Goal: Check status: Check status

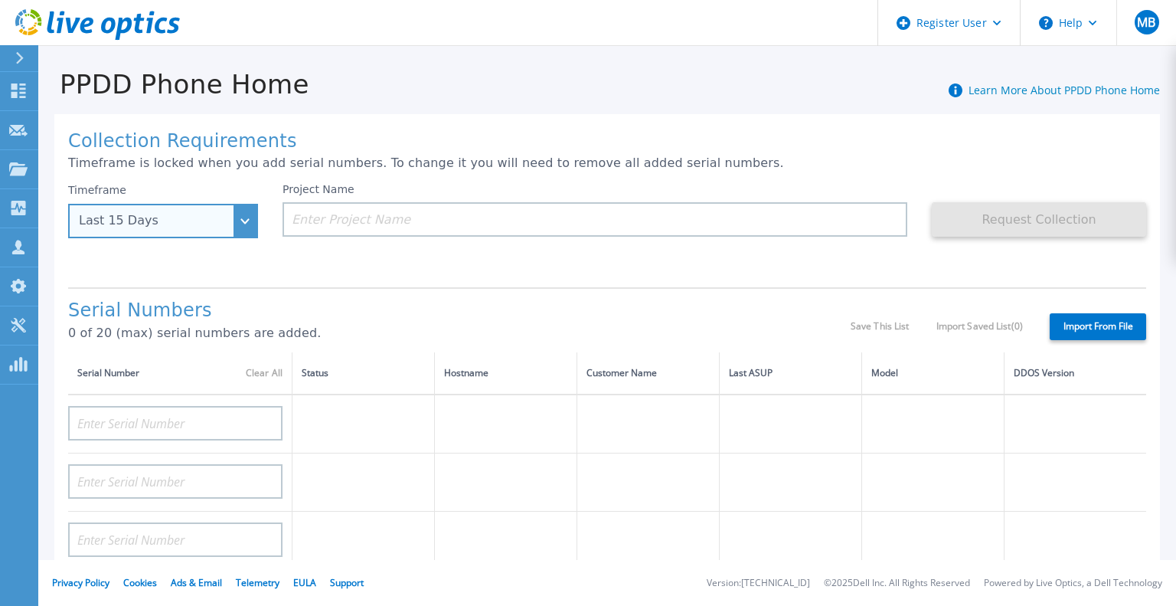
click at [196, 214] on div "Last 15 Days" at bounding box center [163, 221] width 190 height 34
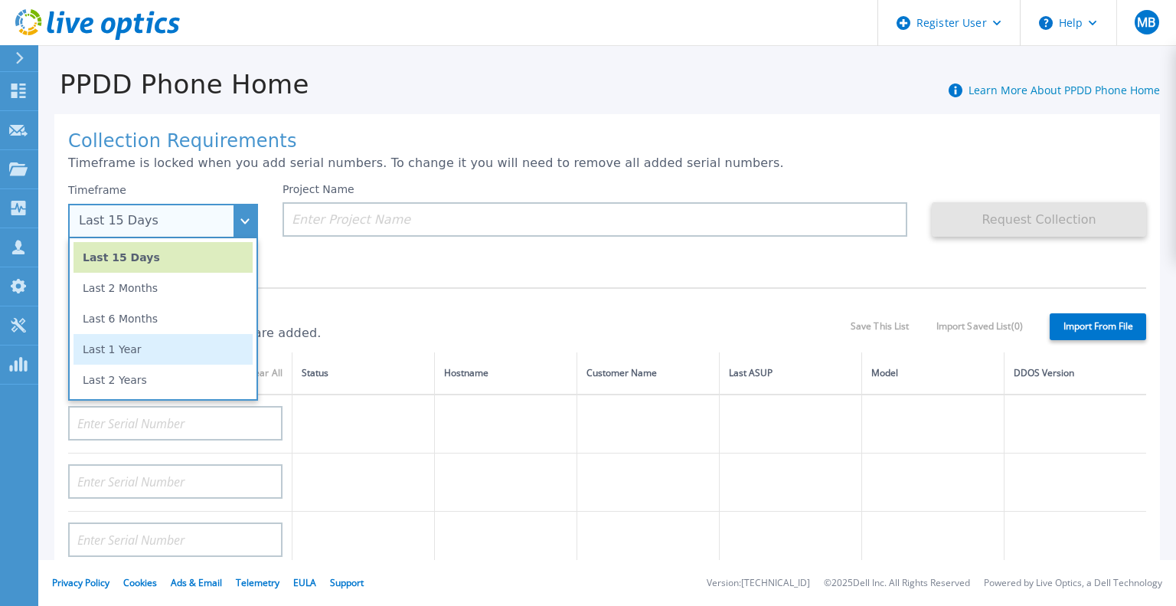
click at [147, 354] on li "Last 1 Year" at bounding box center [162, 349] width 179 height 31
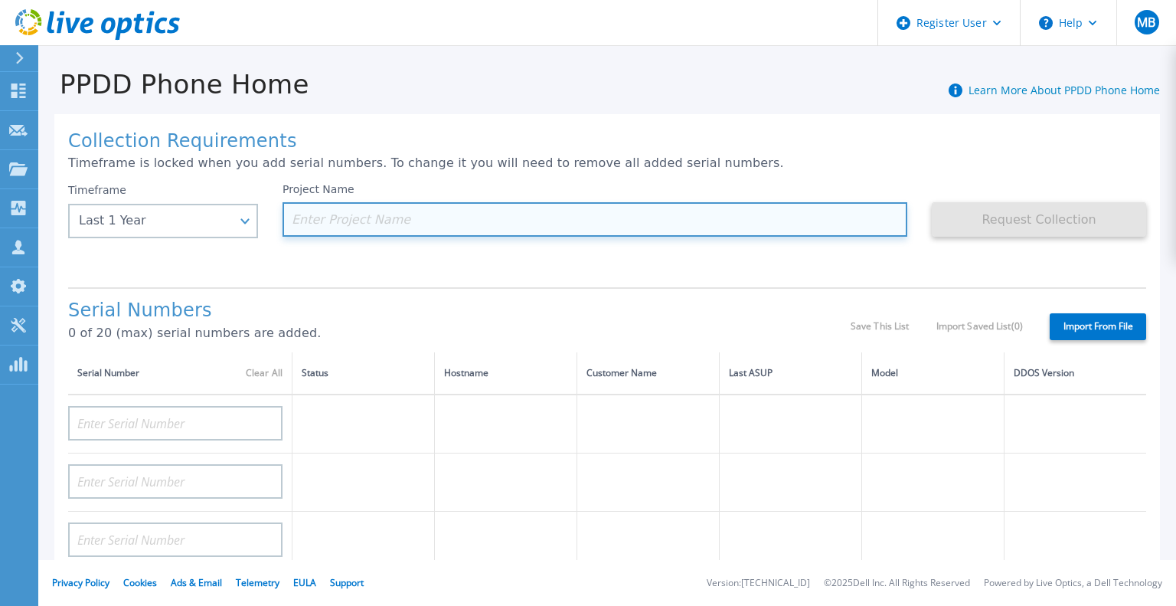
click at [376, 234] on input at bounding box center [595, 219] width 625 height 34
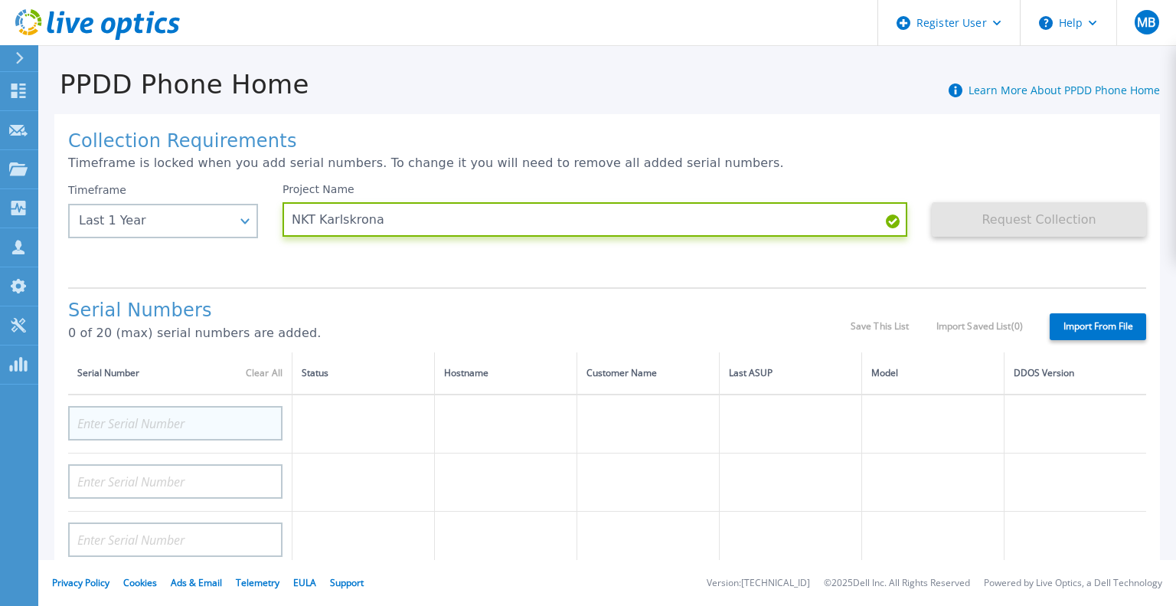
type input "NKT Karlskrona"
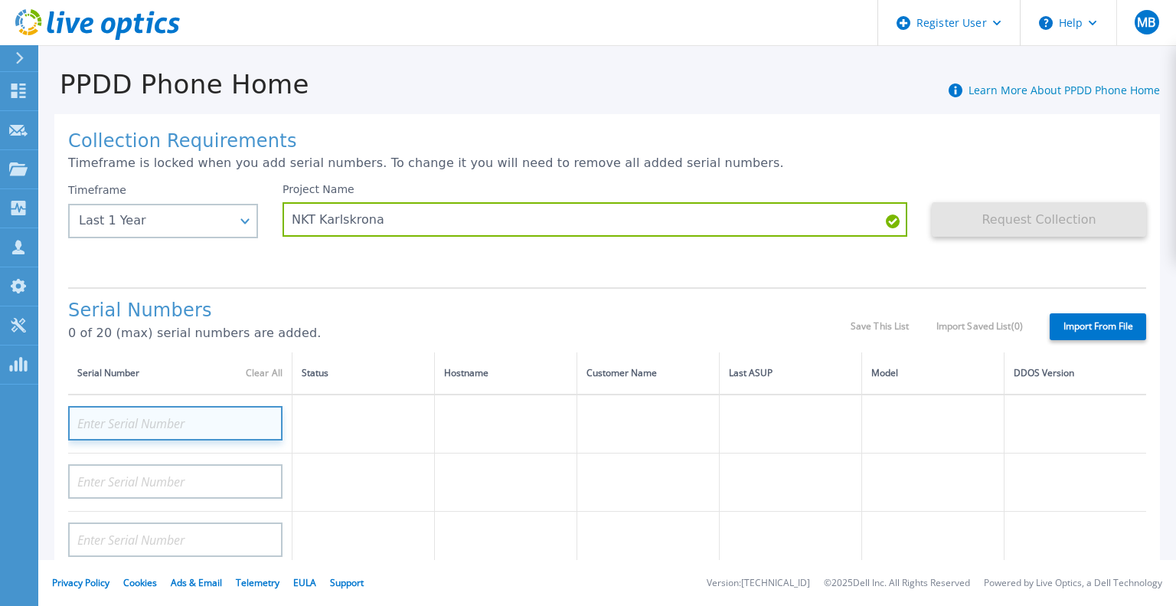
click at [238, 431] on input at bounding box center [175, 423] width 214 height 34
click at [201, 423] on input at bounding box center [175, 423] width 214 height 34
paste input "CRK00242815937"
type input "CRK00242815937"
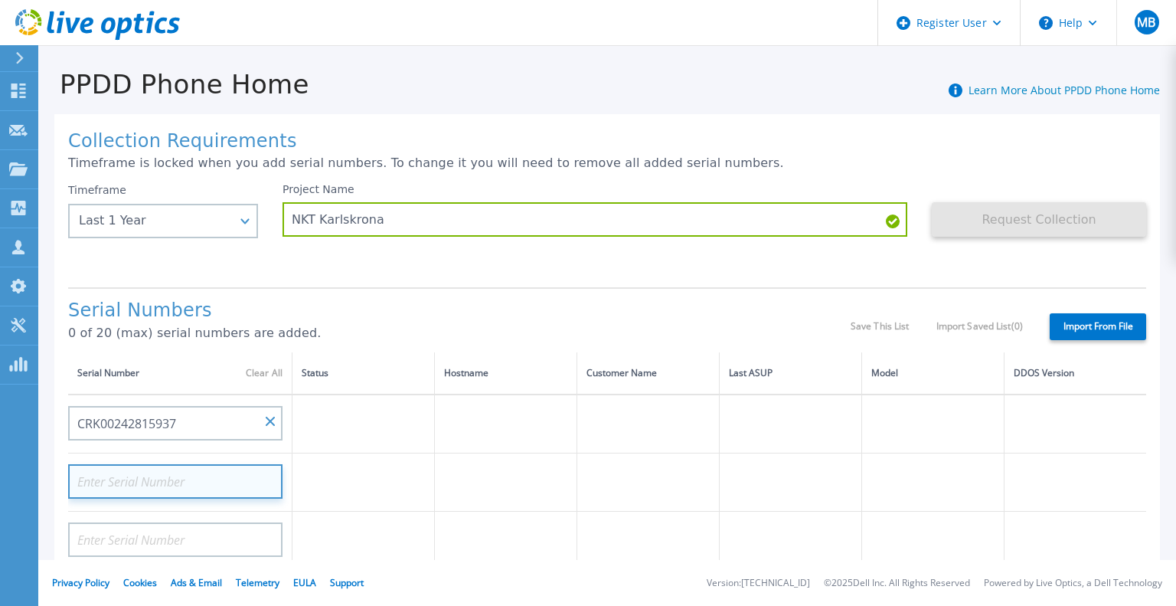
click at [204, 476] on input at bounding box center [175, 481] width 214 height 34
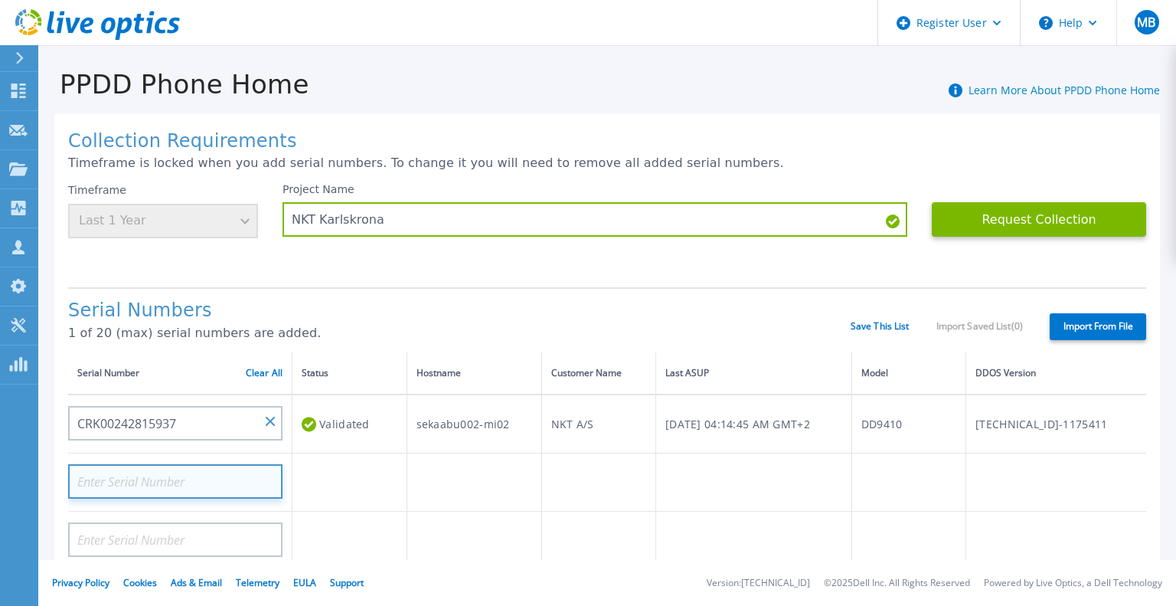
click at [139, 473] on input at bounding box center [175, 481] width 214 height 34
paste input "CRK00242815938"
type input "CRK00242815938"
click at [521, 478] on td at bounding box center [474, 482] width 135 height 58
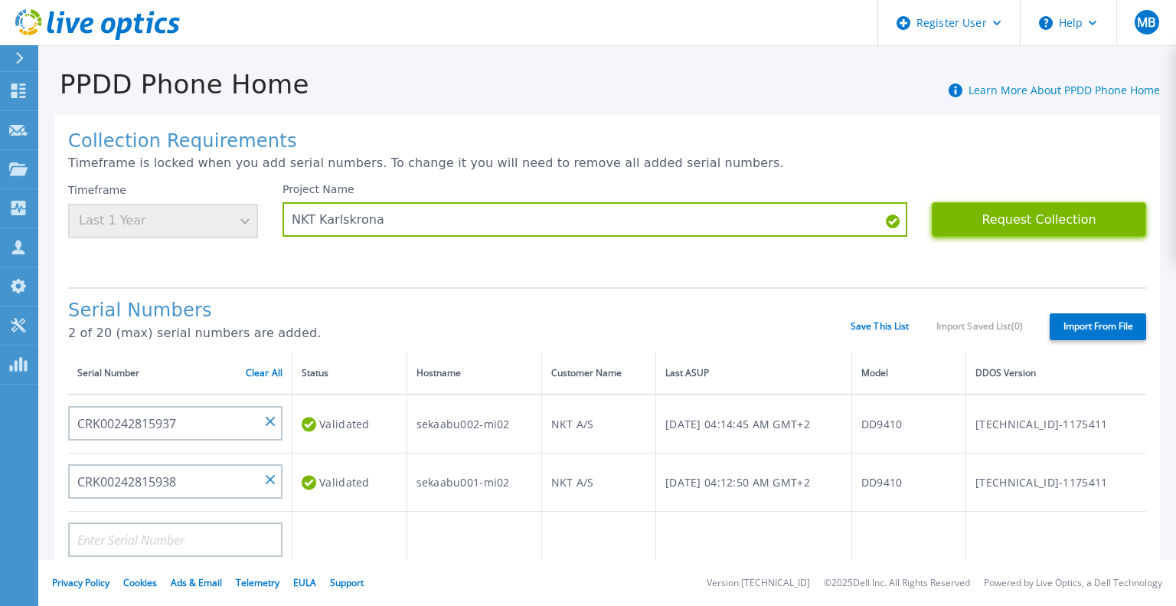
click at [1060, 217] on button "Request Collection" at bounding box center [1039, 219] width 214 height 34
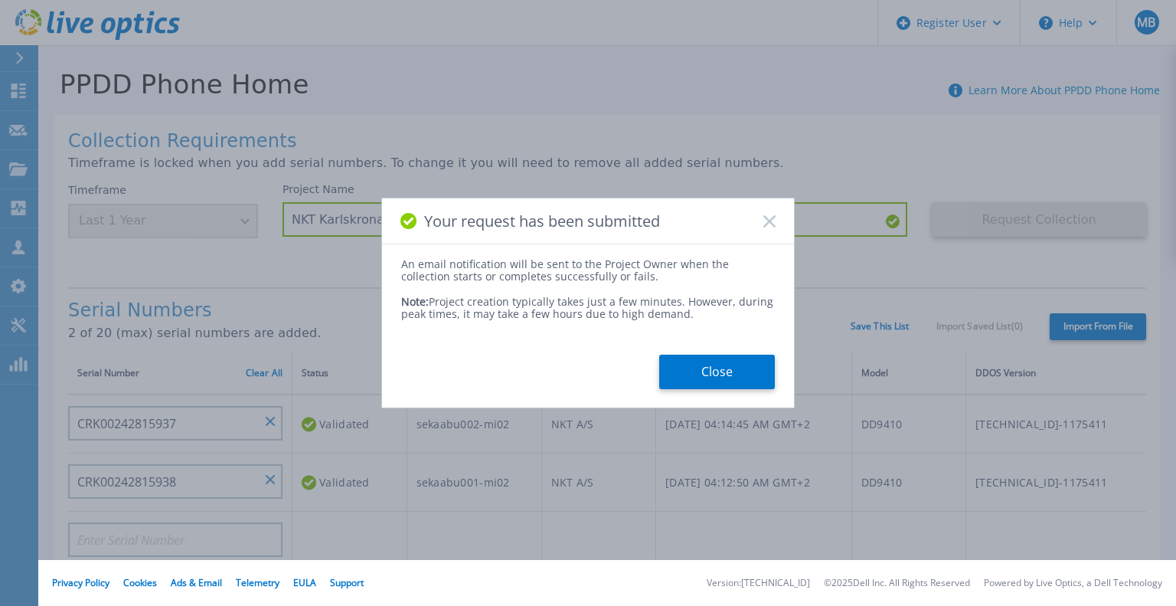
click at [734, 369] on button "Close" at bounding box center [717, 371] width 116 height 34
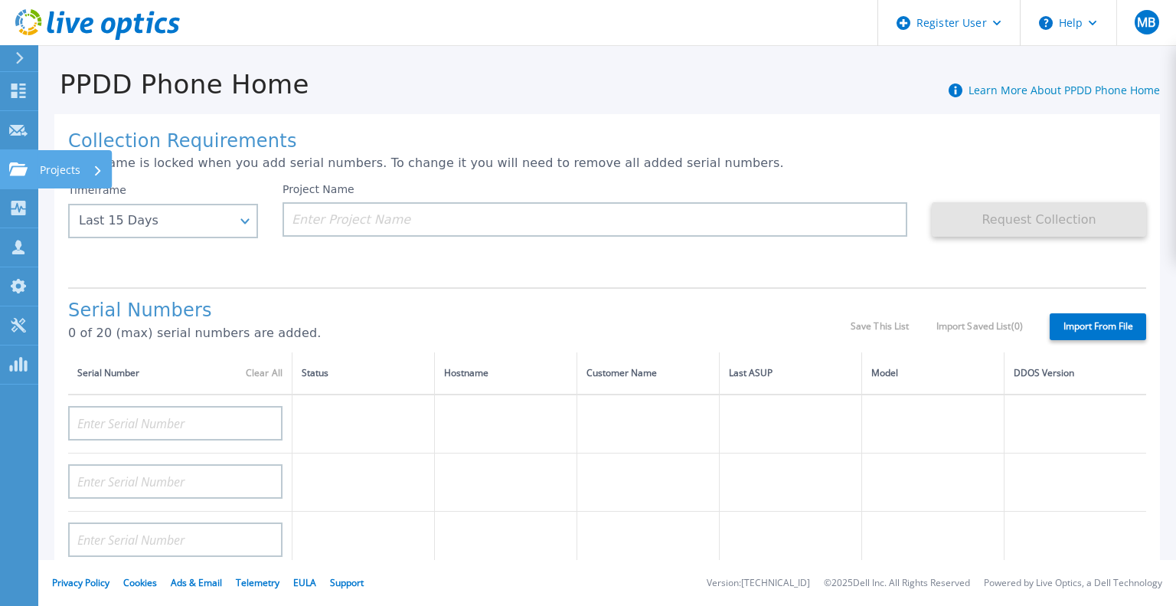
click at [27, 171] on icon at bounding box center [18, 168] width 18 height 13
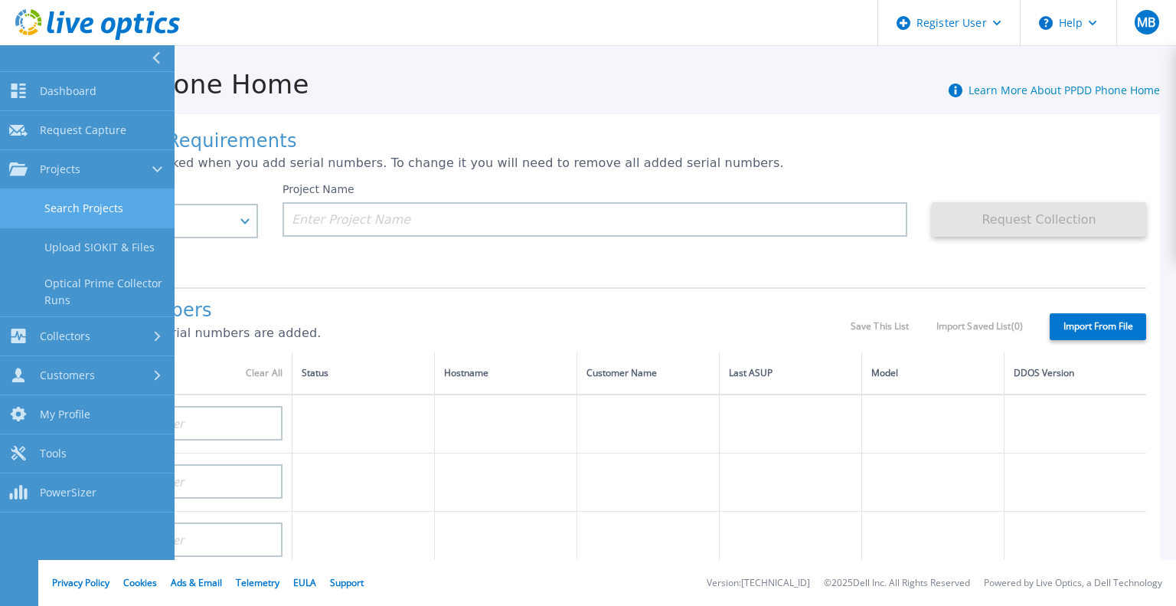
click at [90, 206] on link "Search Projects" at bounding box center [87, 208] width 175 height 39
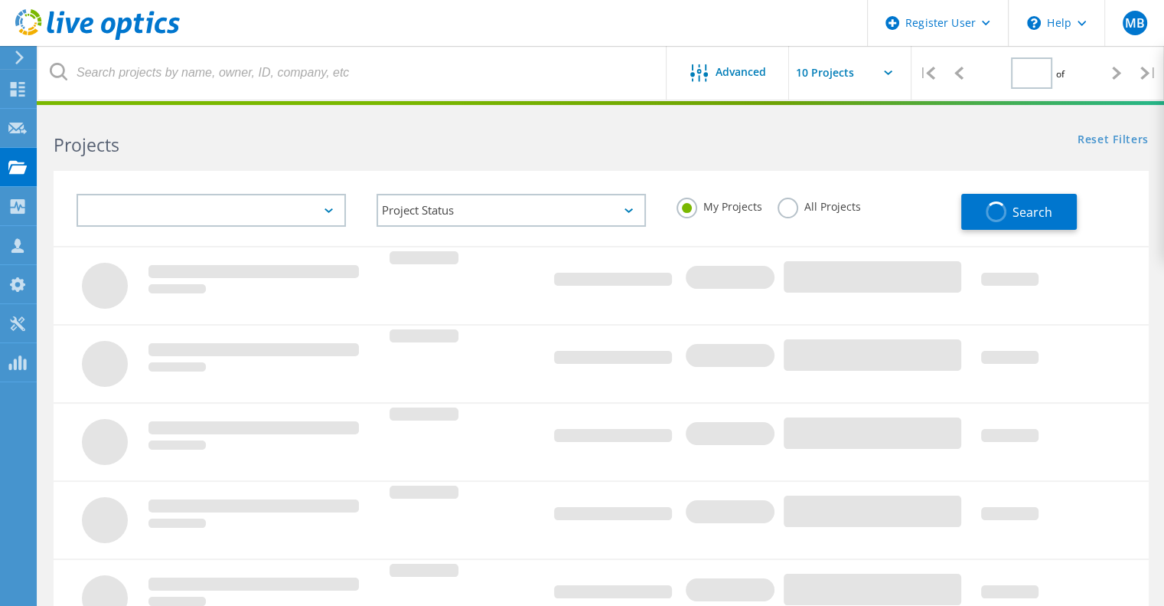
type input "1"
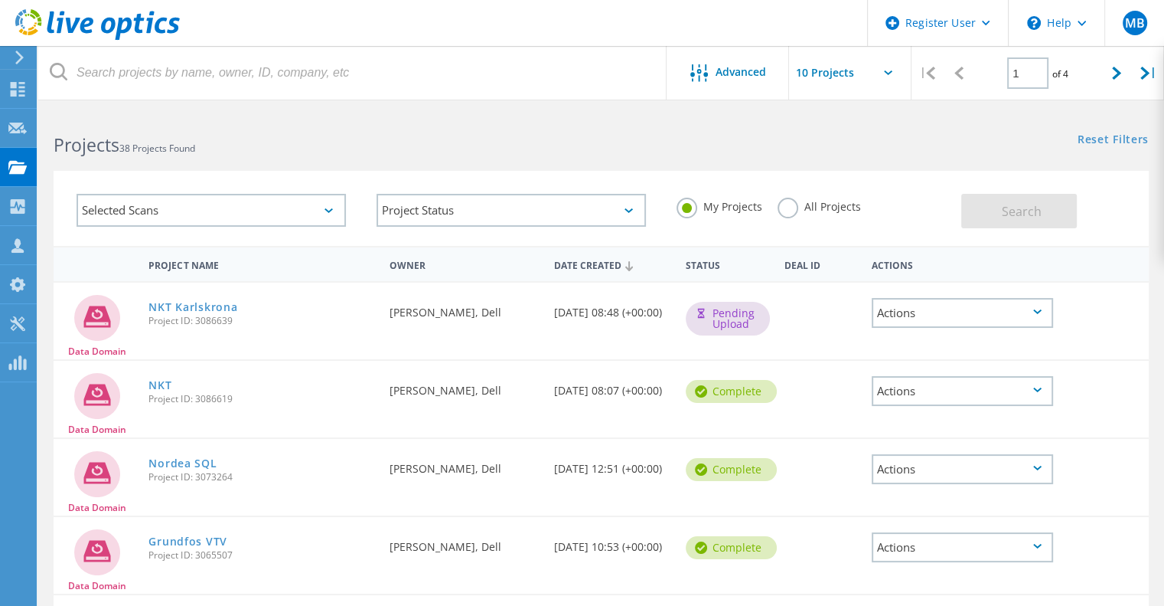
click at [289, 318] on span "Project ID: 3086639" at bounding box center [262, 320] width 226 height 9
click at [279, 316] on span "Project ID: 3086639" at bounding box center [262, 320] width 226 height 9
click at [221, 312] on link "NKT Karlskrona" at bounding box center [193, 307] width 89 height 11
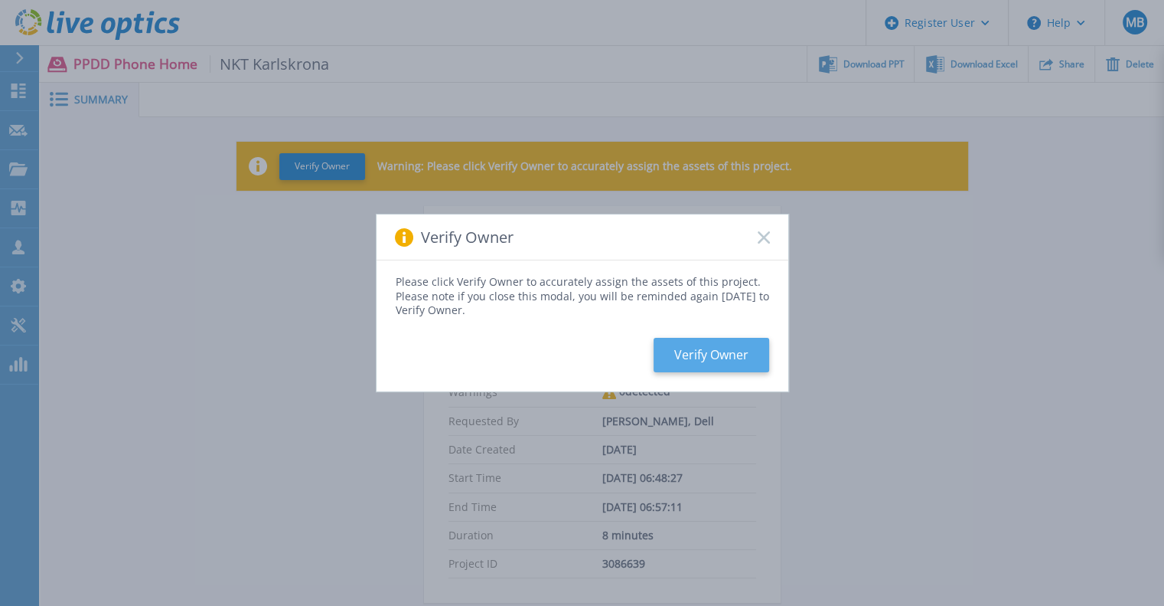
click at [714, 360] on button "Verify Owner" at bounding box center [712, 355] width 116 height 34
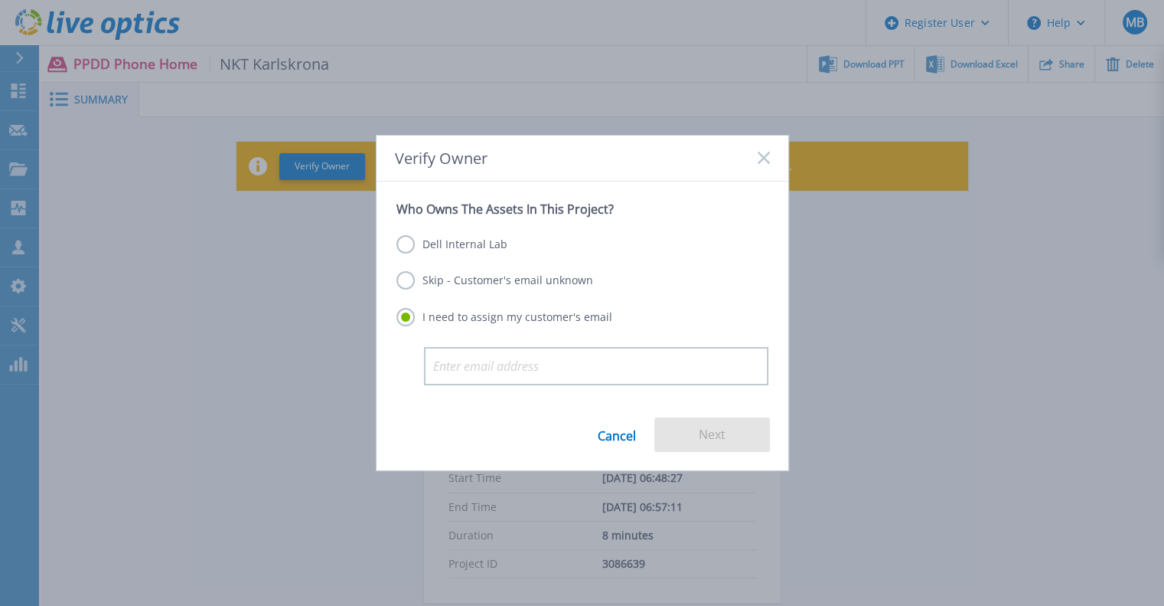
click at [488, 249] on label "Dell Internal Lab" at bounding box center [452, 244] width 111 height 18
click at [0, 0] on input "Dell Internal Lab" at bounding box center [0, 0] width 0 height 0
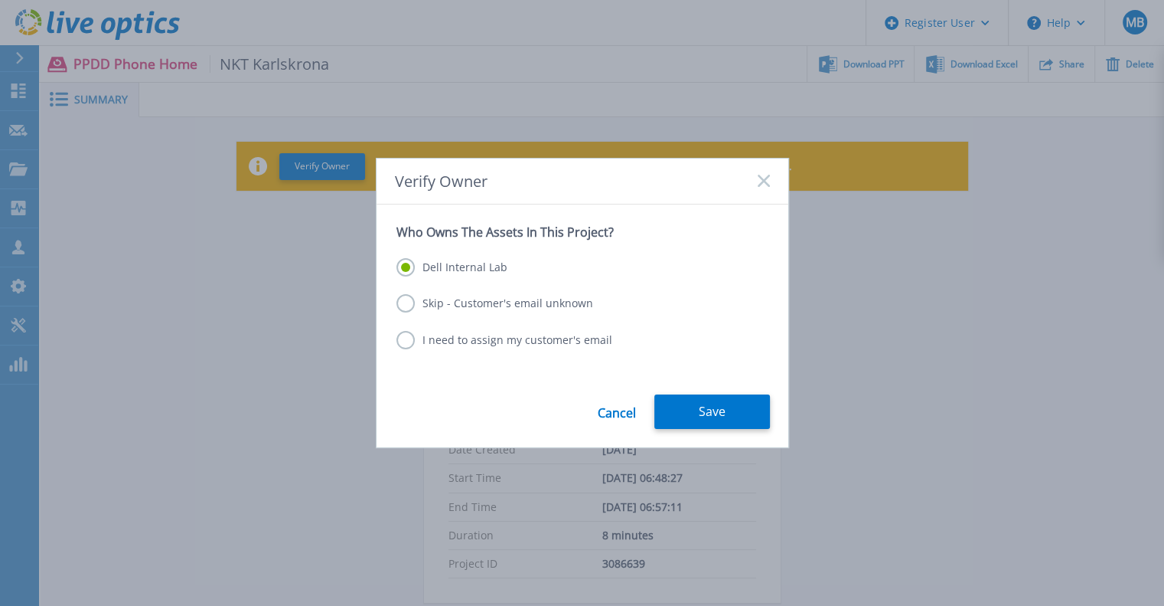
click at [740, 439] on div "Cancel Save" at bounding box center [583, 420] width 412 height 53
click at [730, 416] on button "Save" at bounding box center [713, 411] width 116 height 34
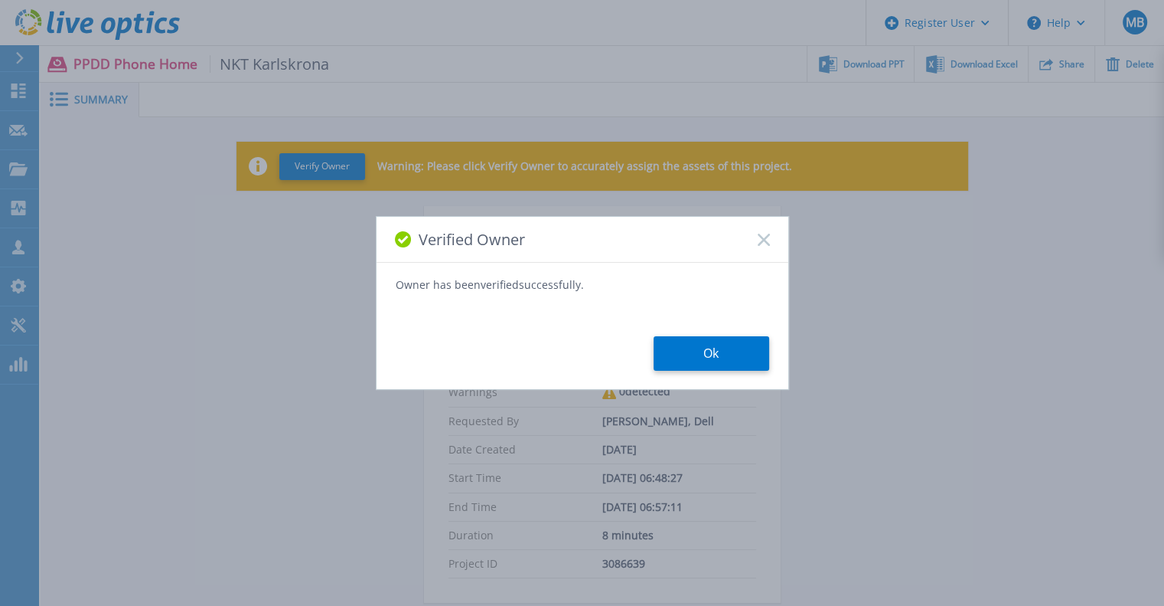
click at [681, 358] on button "Ok" at bounding box center [712, 353] width 116 height 34
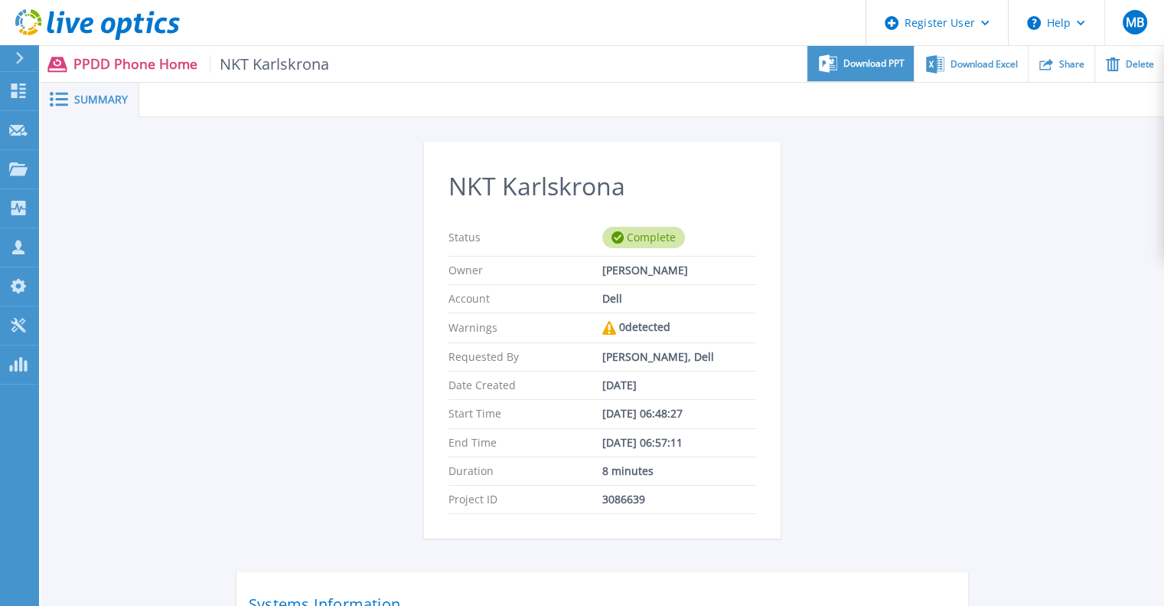
click at [833, 71] on icon at bounding box center [828, 63] width 18 height 18
